Goal: Information Seeking & Learning: Check status

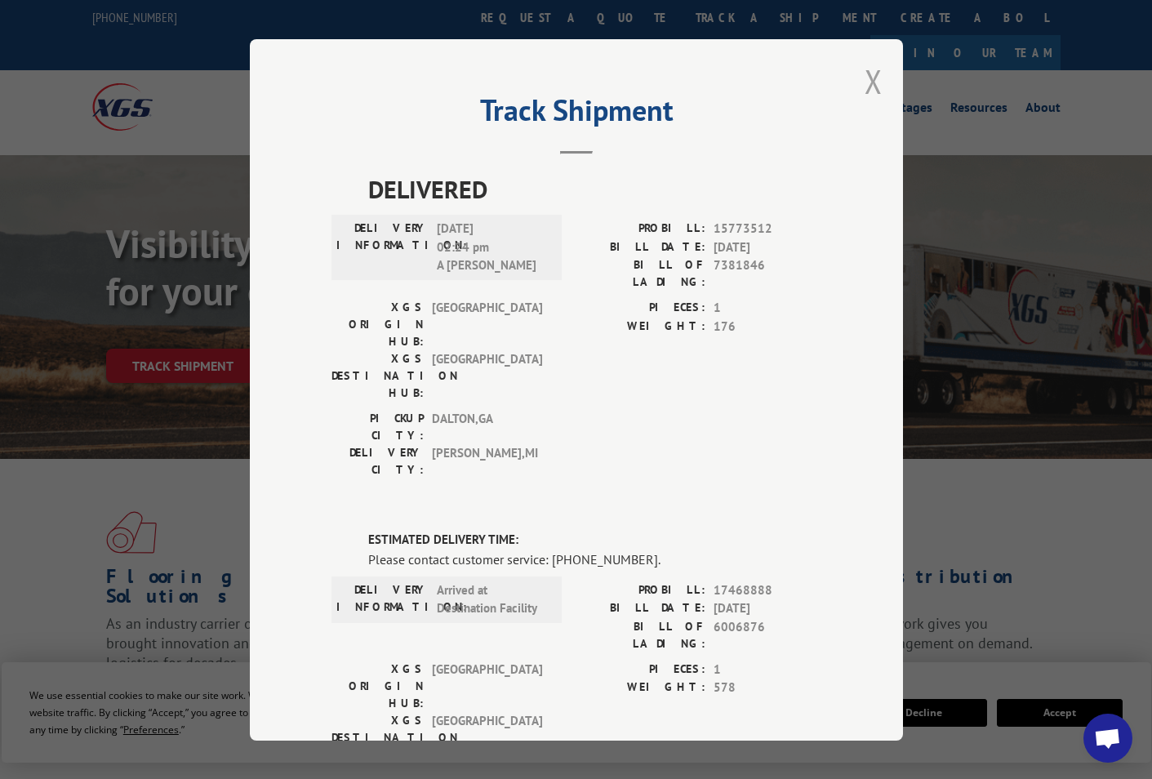
click at [864, 82] on button "Close modal" at bounding box center [873, 81] width 18 height 43
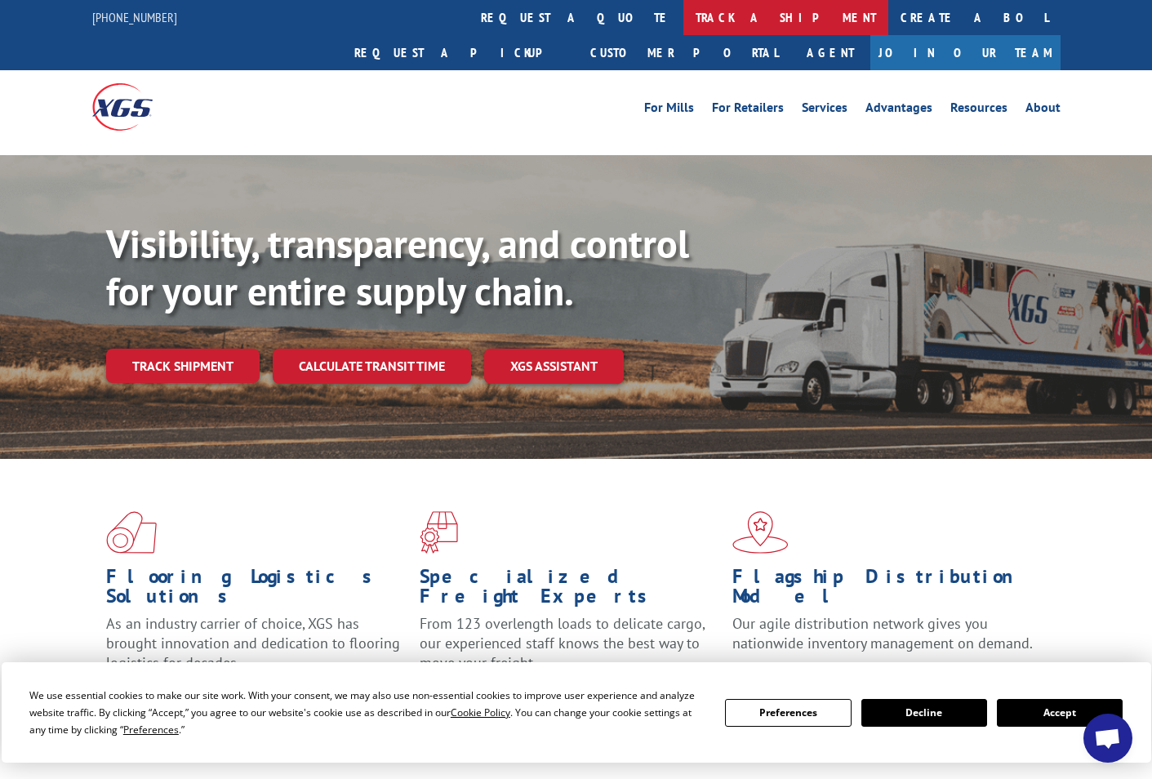
click at [683, 14] on link "track a shipment" at bounding box center [785, 17] width 205 height 35
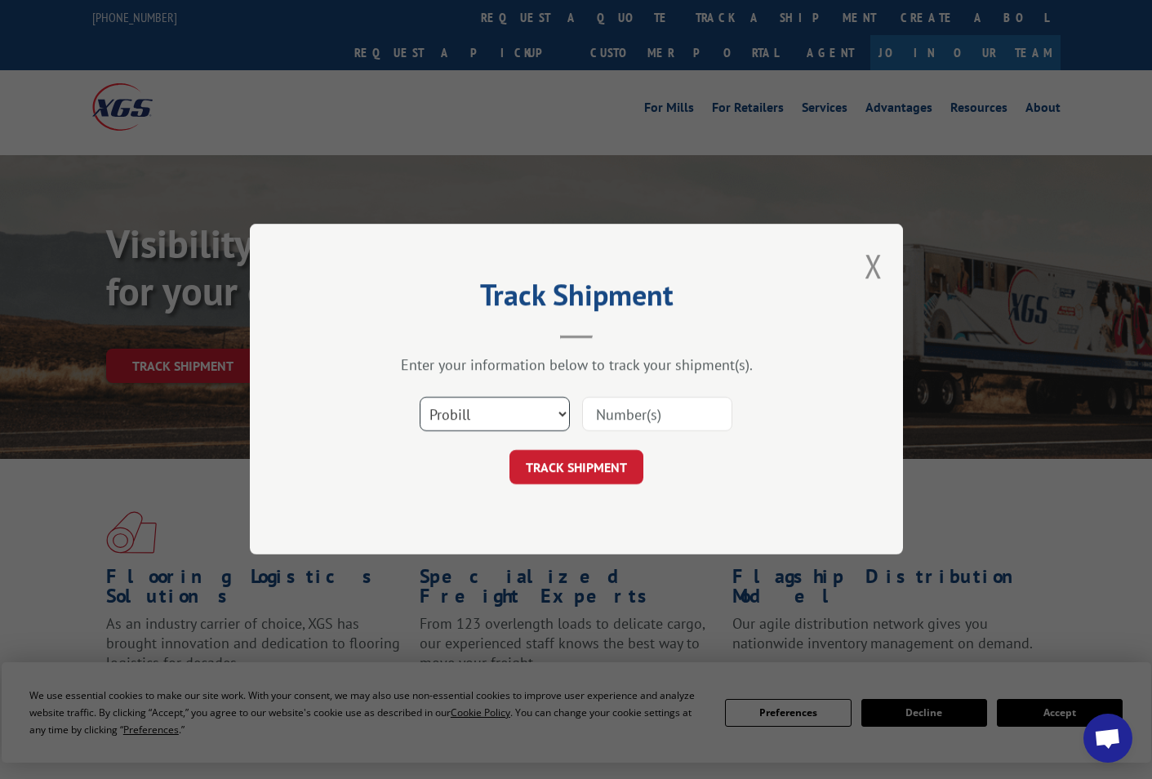
click at [491, 412] on select "Select category... Probill BOL PO" at bounding box center [495, 415] width 150 height 34
select select "po"
click at [420, 398] on select "Select category... Probill BOL PO" at bounding box center [495, 415] width 150 height 34
paste input "02512605"
type input "02512605"
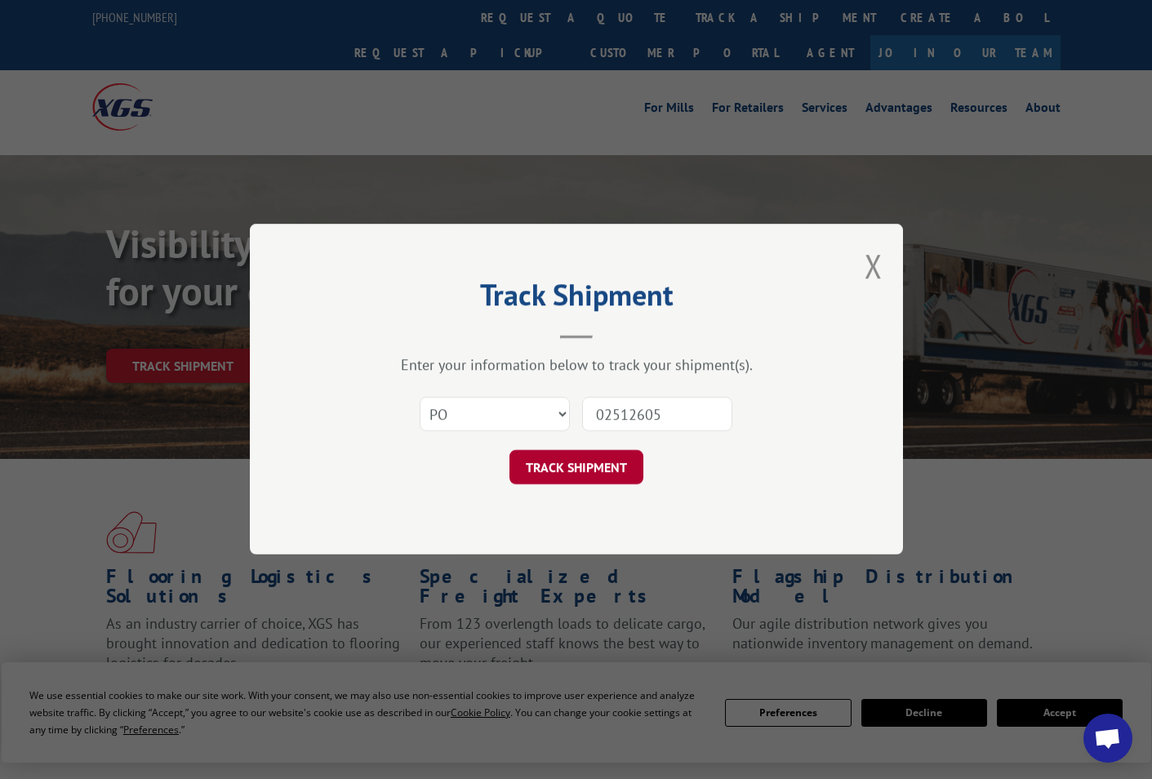
click at [604, 480] on button "TRACK SHIPMENT" at bounding box center [576, 468] width 134 height 34
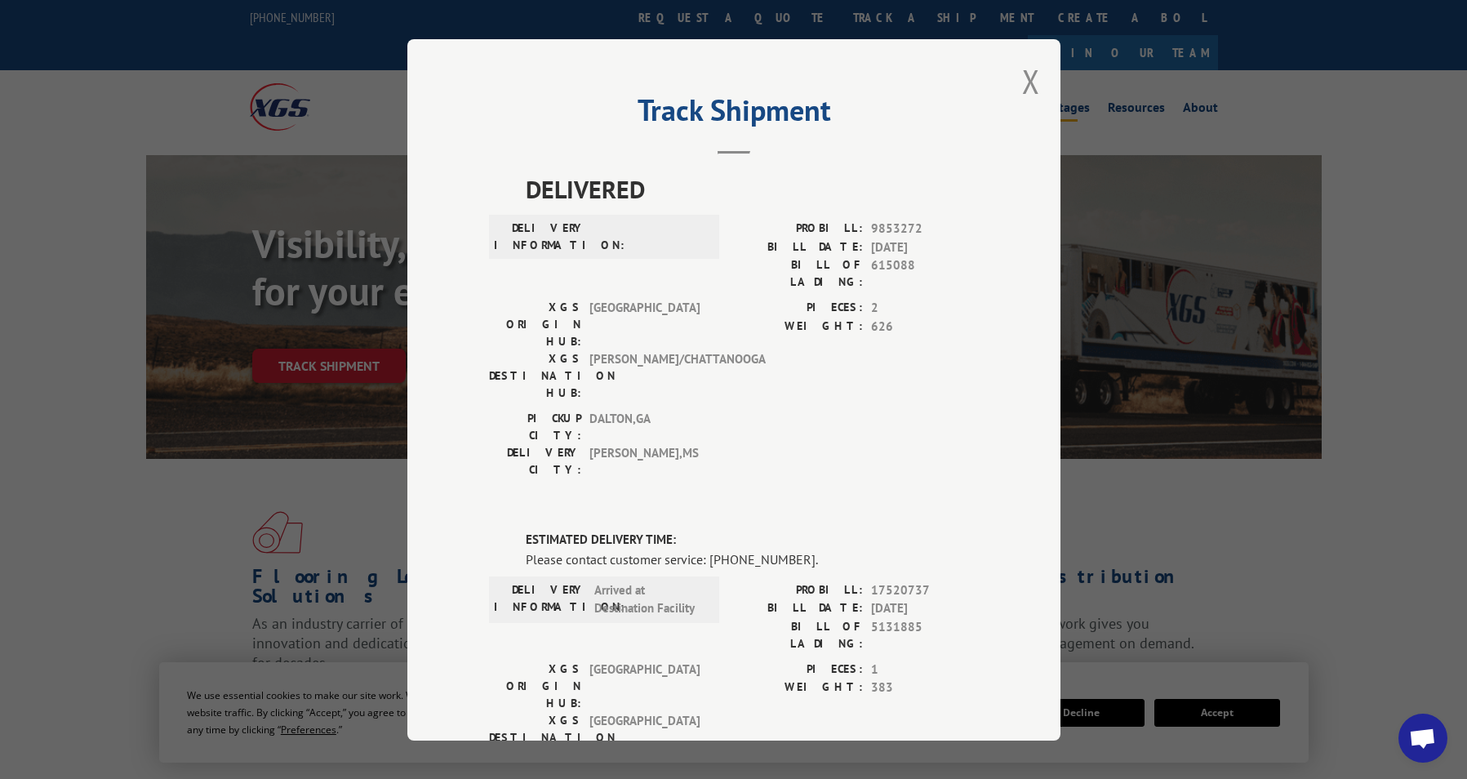
click at [1025, 82] on button "Close modal" at bounding box center [1031, 81] width 18 height 43
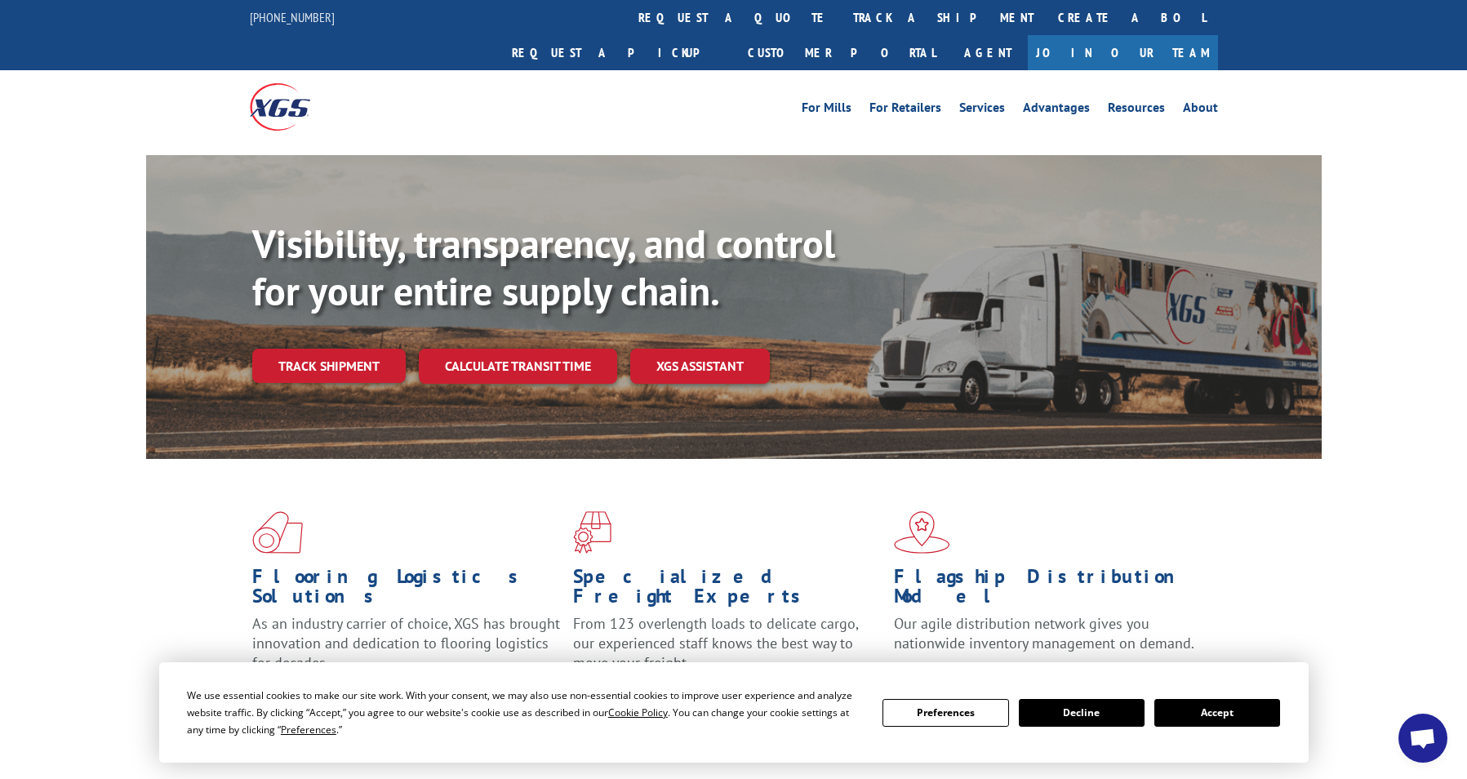
click at [841, 11] on link "track a shipment" at bounding box center [943, 17] width 205 height 35
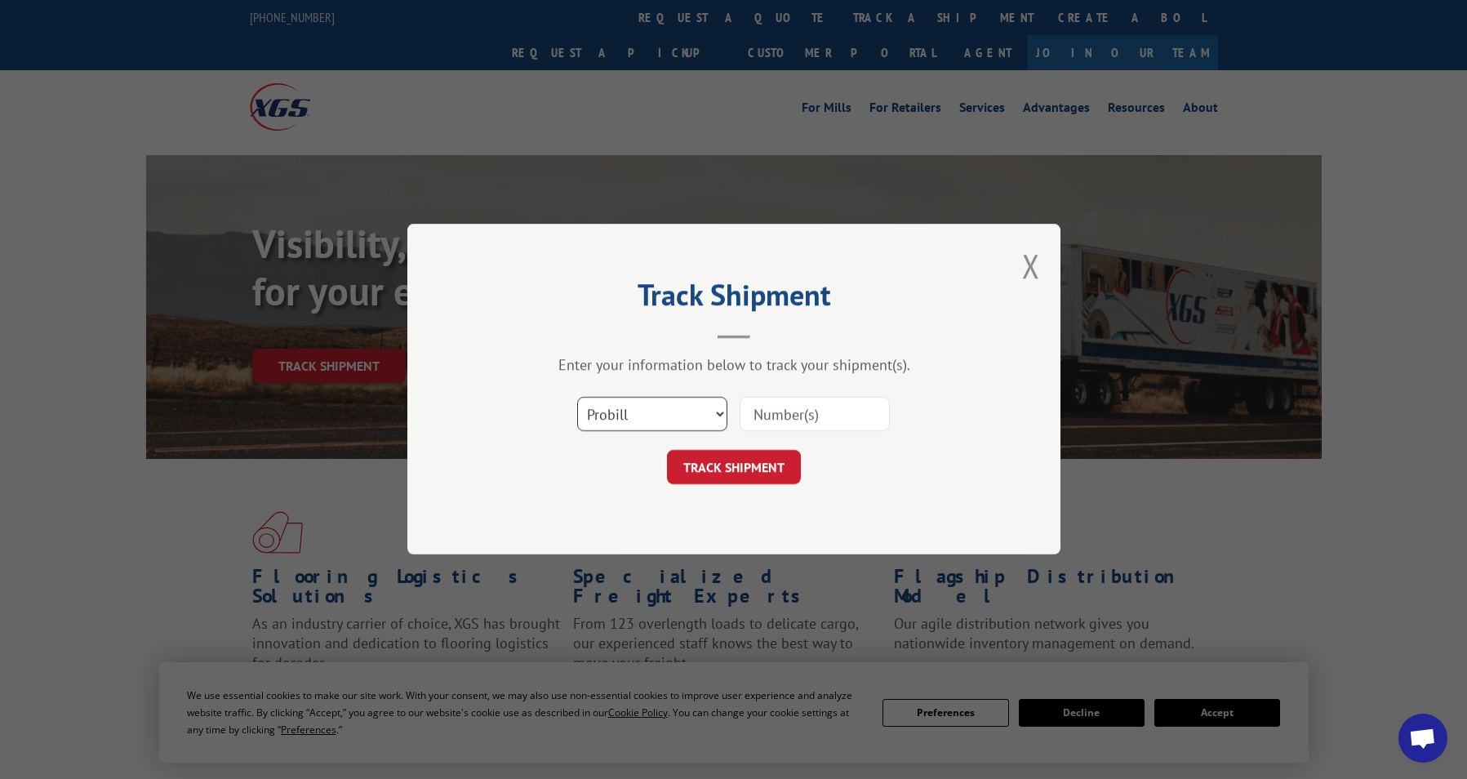
drag, startPoint x: 660, startPoint y: 408, endPoint x: 656, endPoint y: 399, distance: 9.6
click at [661, 408] on select "Select category... Probill BOL PO" at bounding box center [652, 415] width 150 height 34
select select "po"
click at [577, 398] on select "Select category... Probill BOL PO" at bounding box center [652, 415] width 150 height 34
click at [749, 408] on input at bounding box center [815, 415] width 150 height 34
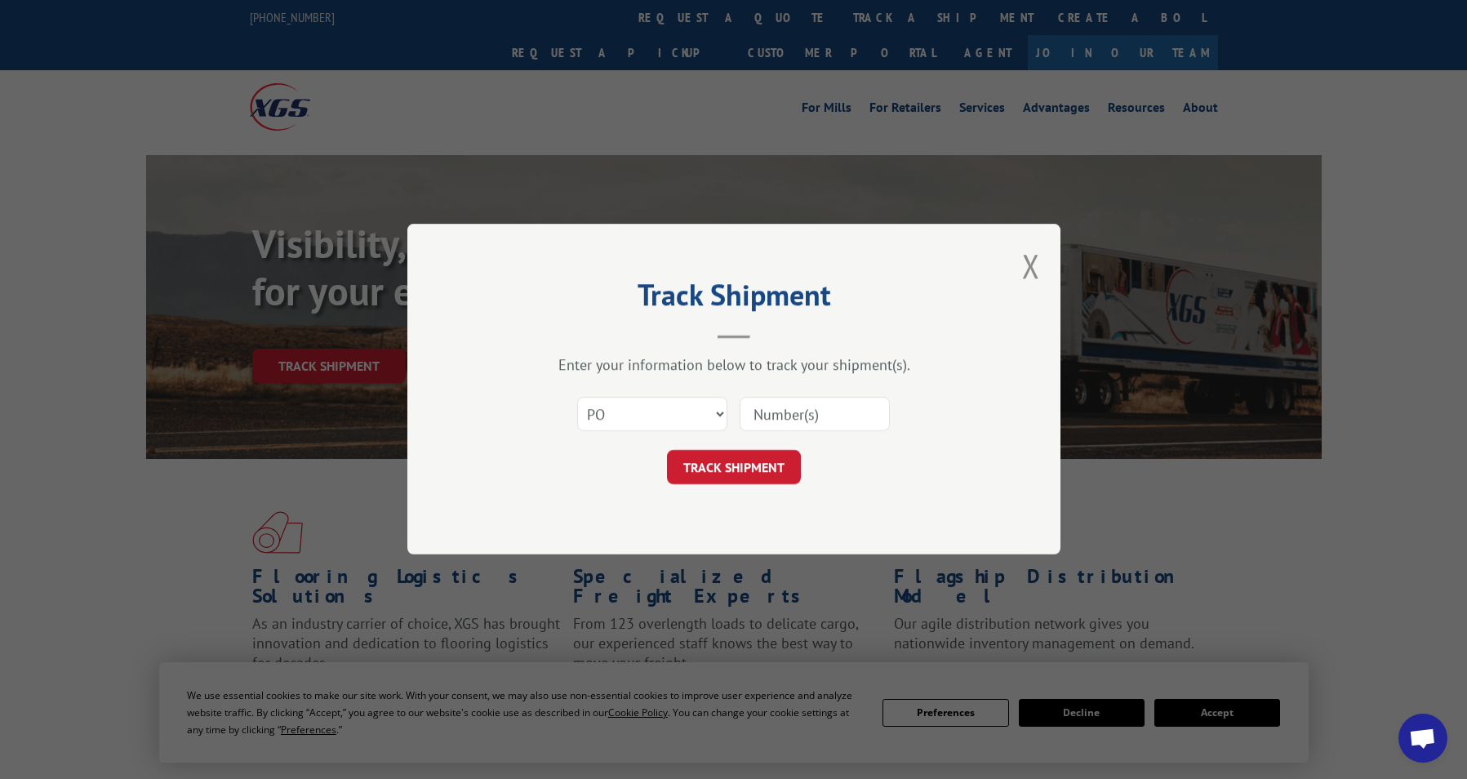
paste input "02512783"
type input "02512783"
click at [719, 459] on button "TRACK SHIPMENT" at bounding box center [734, 468] width 134 height 34
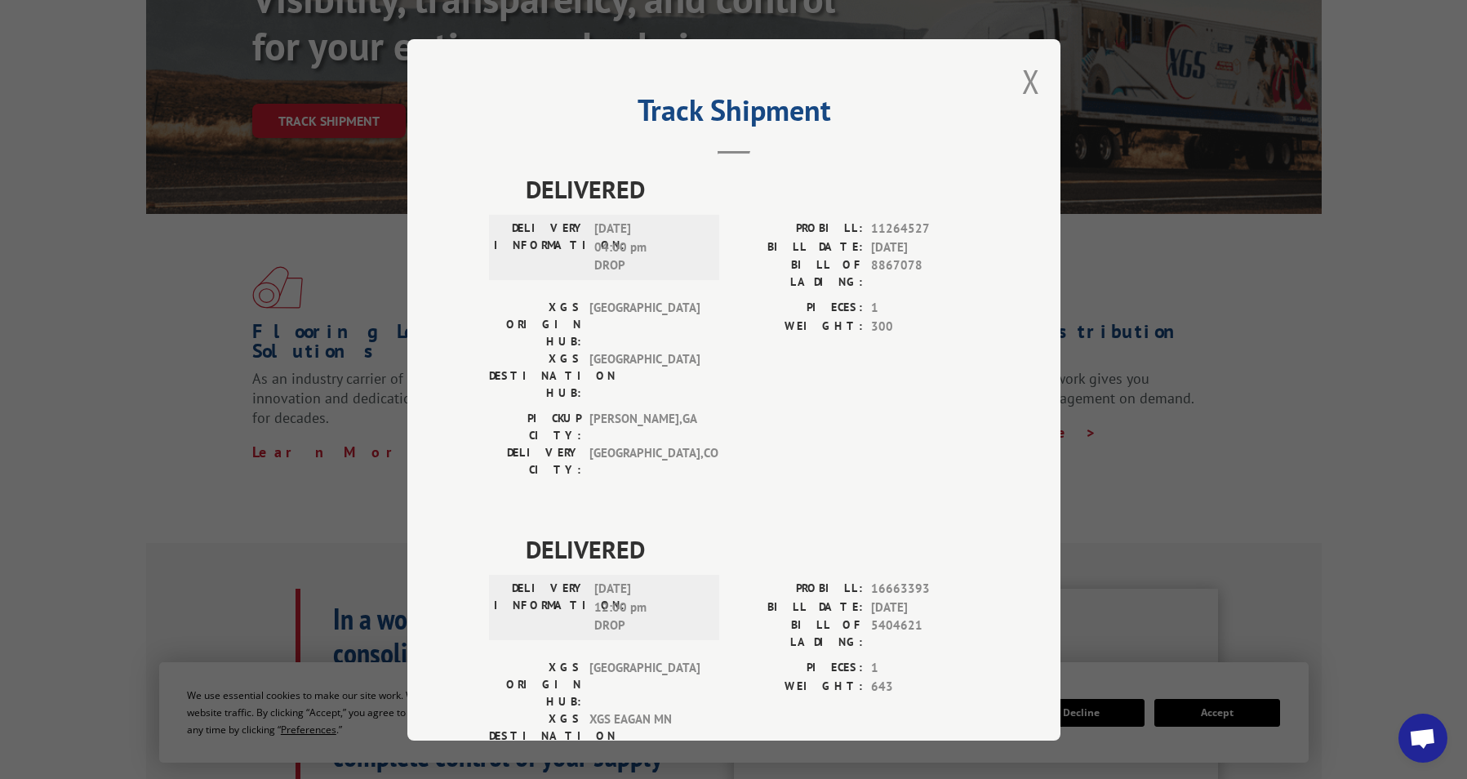
drag, startPoint x: 1019, startPoint y: 78, endPoint x: 964, endPoint y: 70, distance: 55.3
click at [1022, 77] on button "Close modal" at bounding box center [1031, 81] width 18 height 43
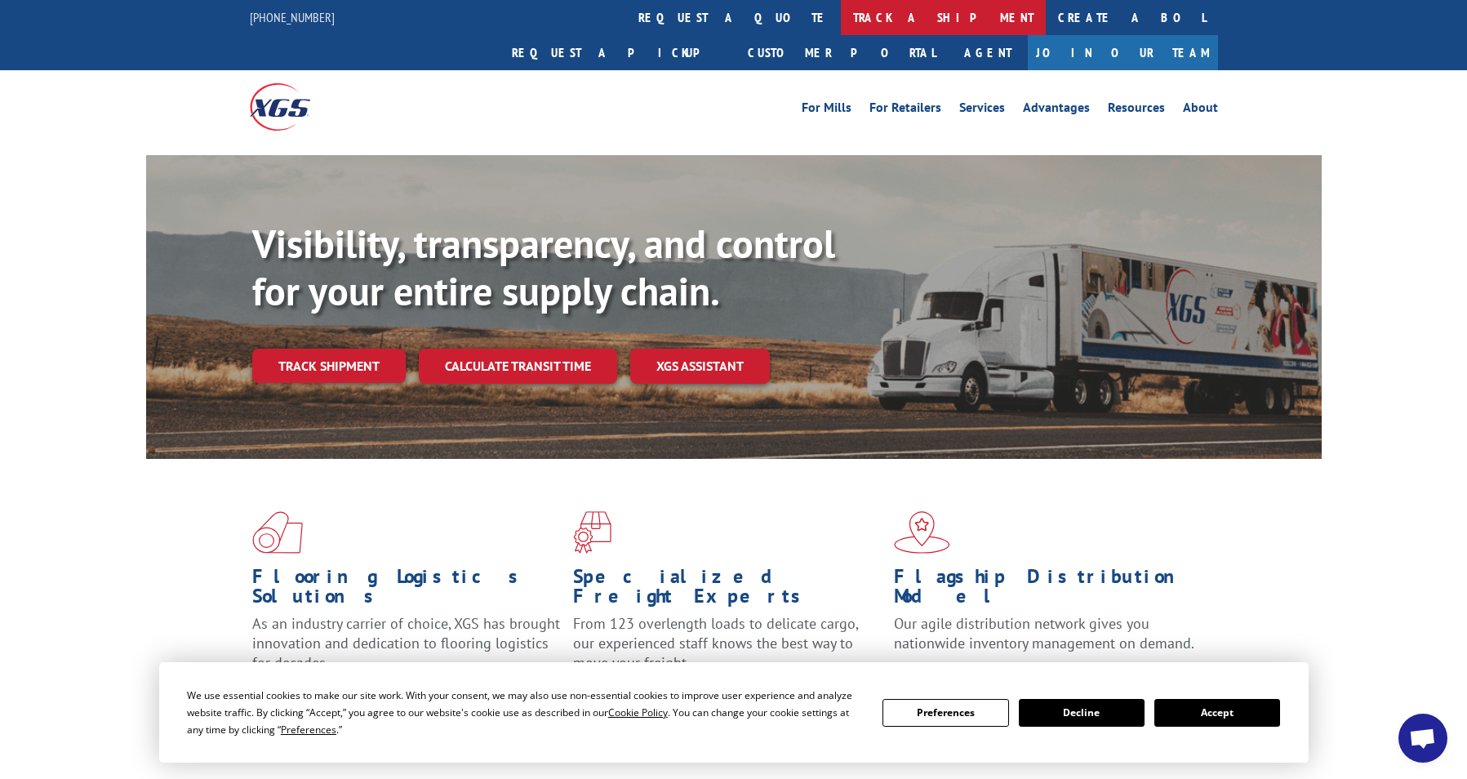
click at [841, 16] on link "track a shipment" at bounding box center [943, 17] width 205 height 35
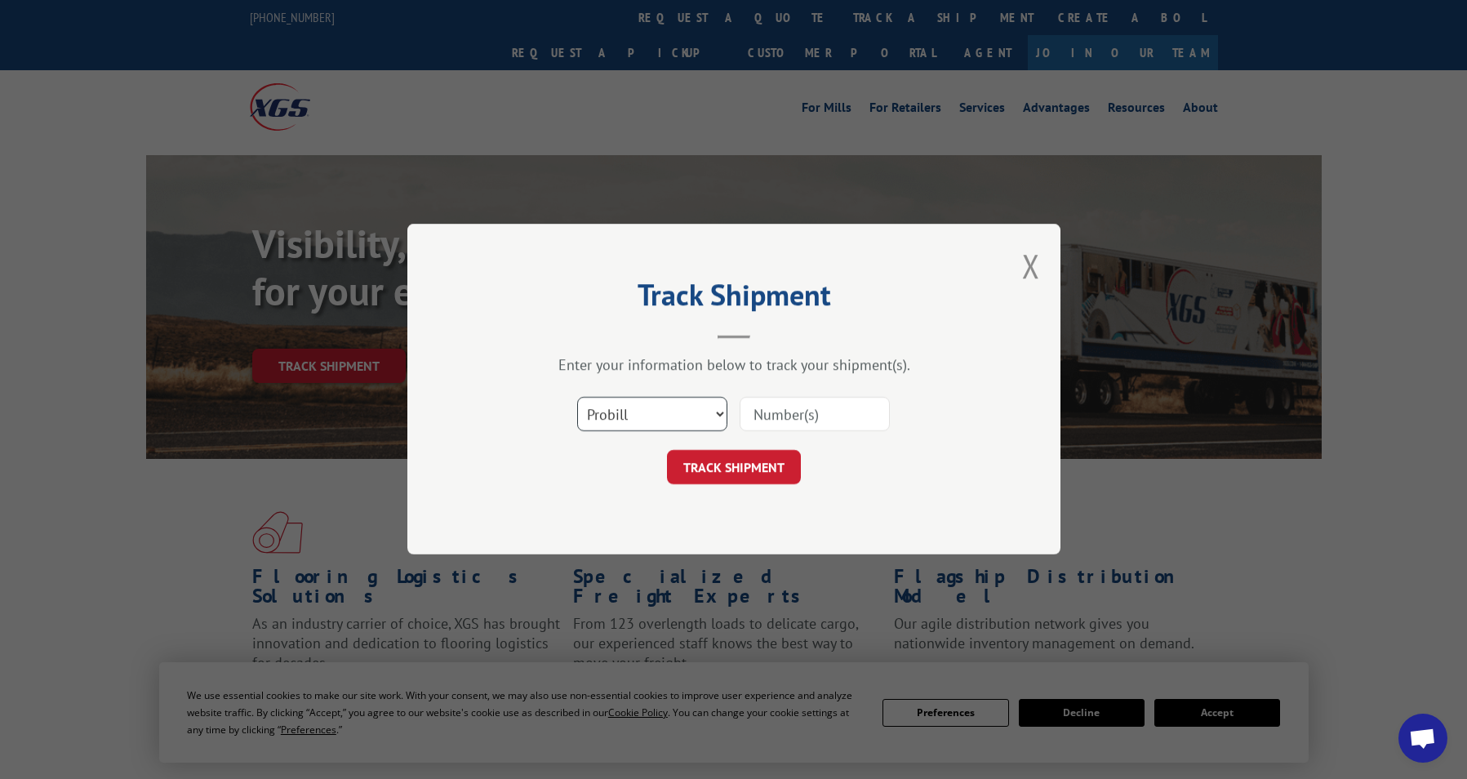
drag, startPoint x: 675, startPoint y: 415, endPoint x: 676, endPoint y: 430, distance: 15.5
click at [675, 415] on select "Select category... Probill BOL PO" at bounding box center [652, 415] width 150 height 34
select select "po"
click at [577, 398] on select "Select category... Probill BOL PO" at bounding box center [652, 415] width 150 height 34
paste input "02512783"
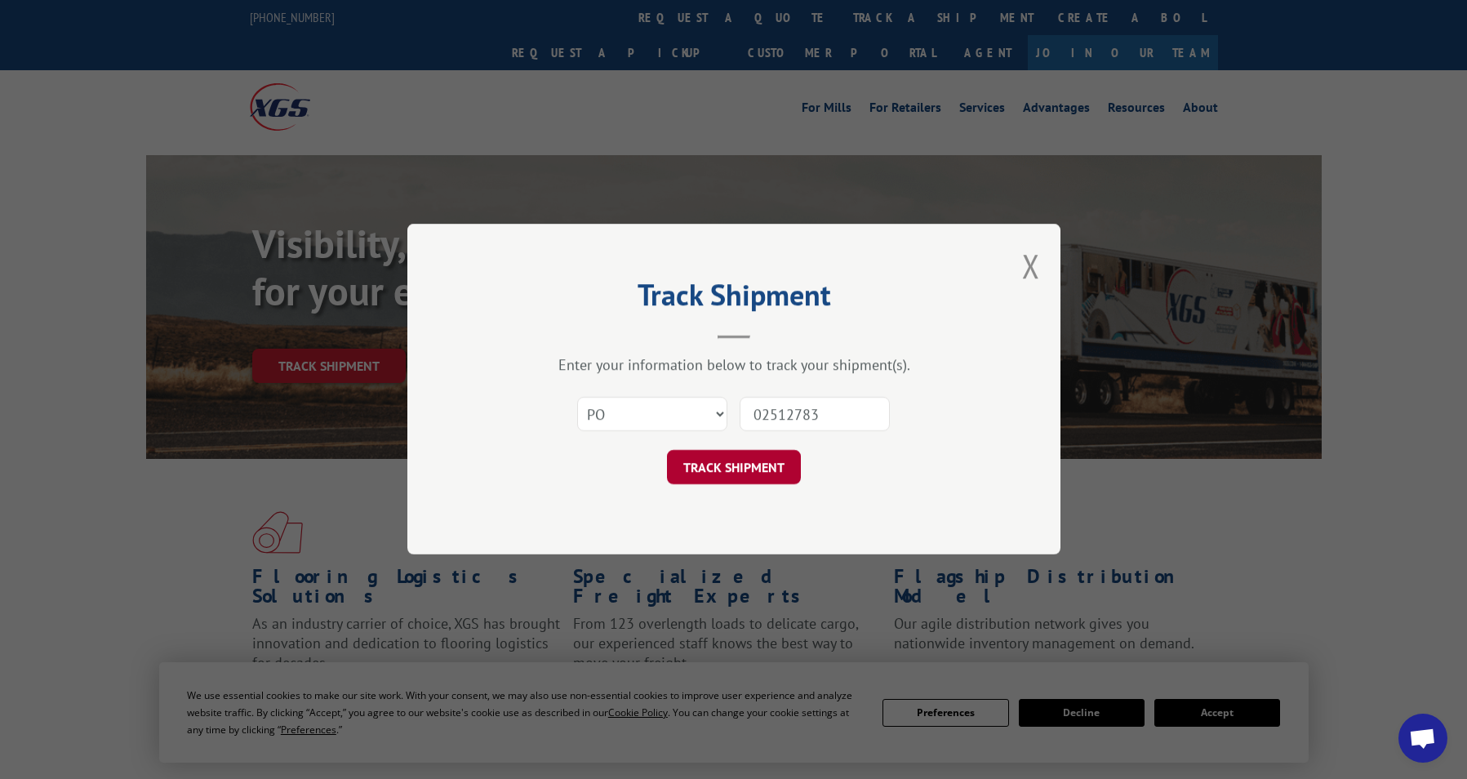
type input "02512783"
click at [734, 460] on button "TRACK SHIPMENT" at bounding box center [734, 468] width 134 height 34
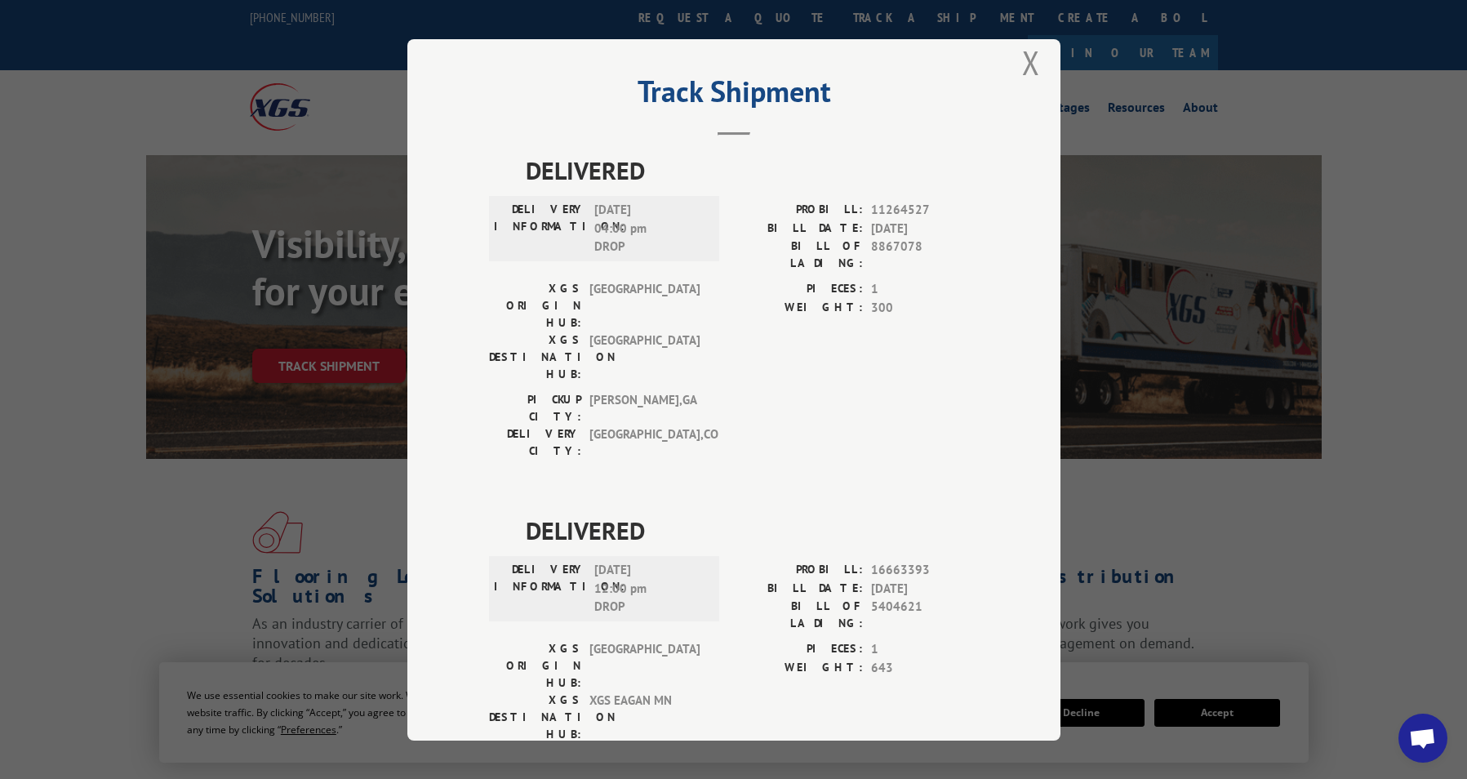
scroll to position [34, 0]
